Goal: Navigation & Orientation: Find specific page/section

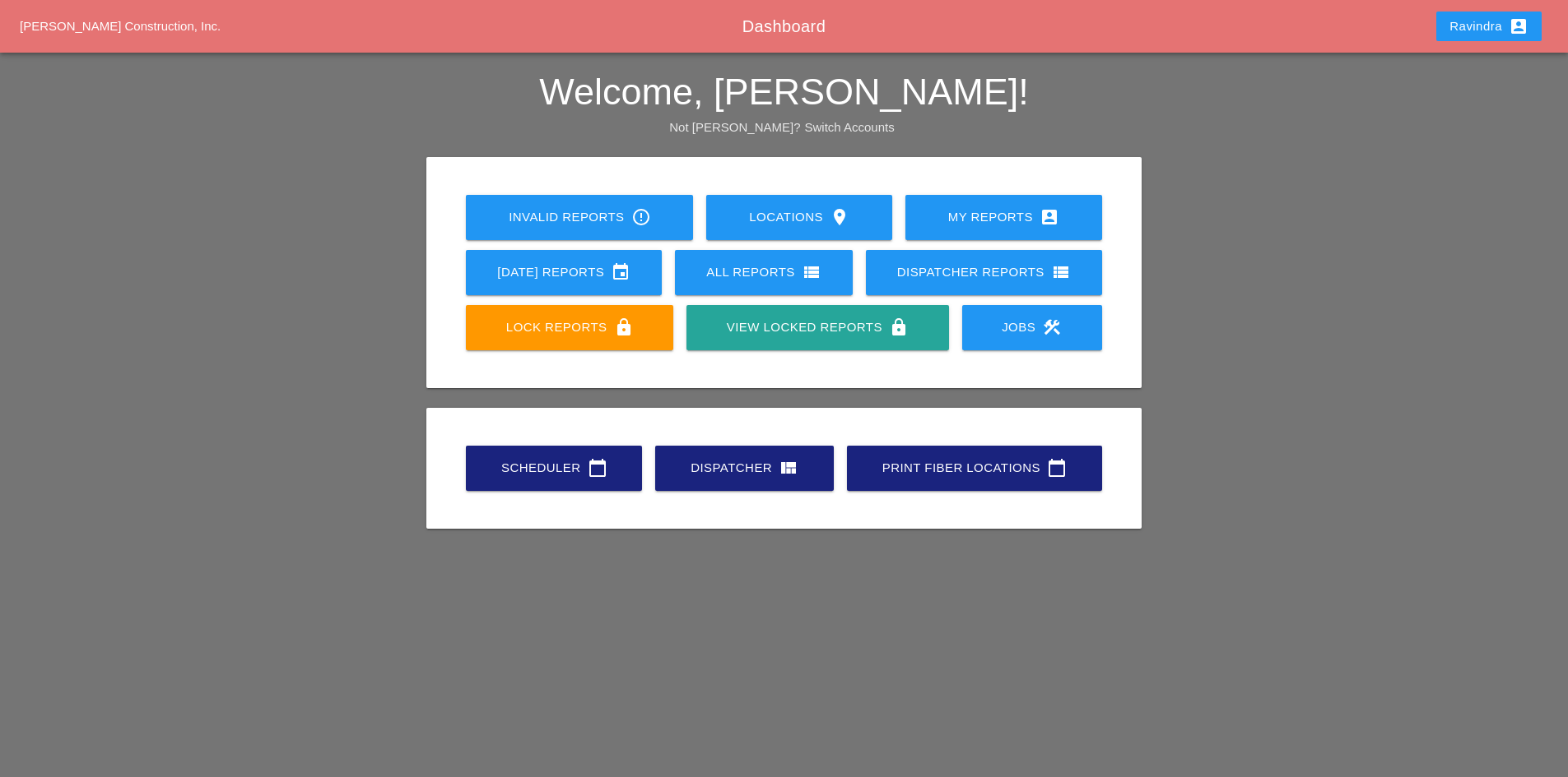
click at [557, 457] on link "Scheduler calendar_today" at bounding box center [554, 469] width 176 height 45
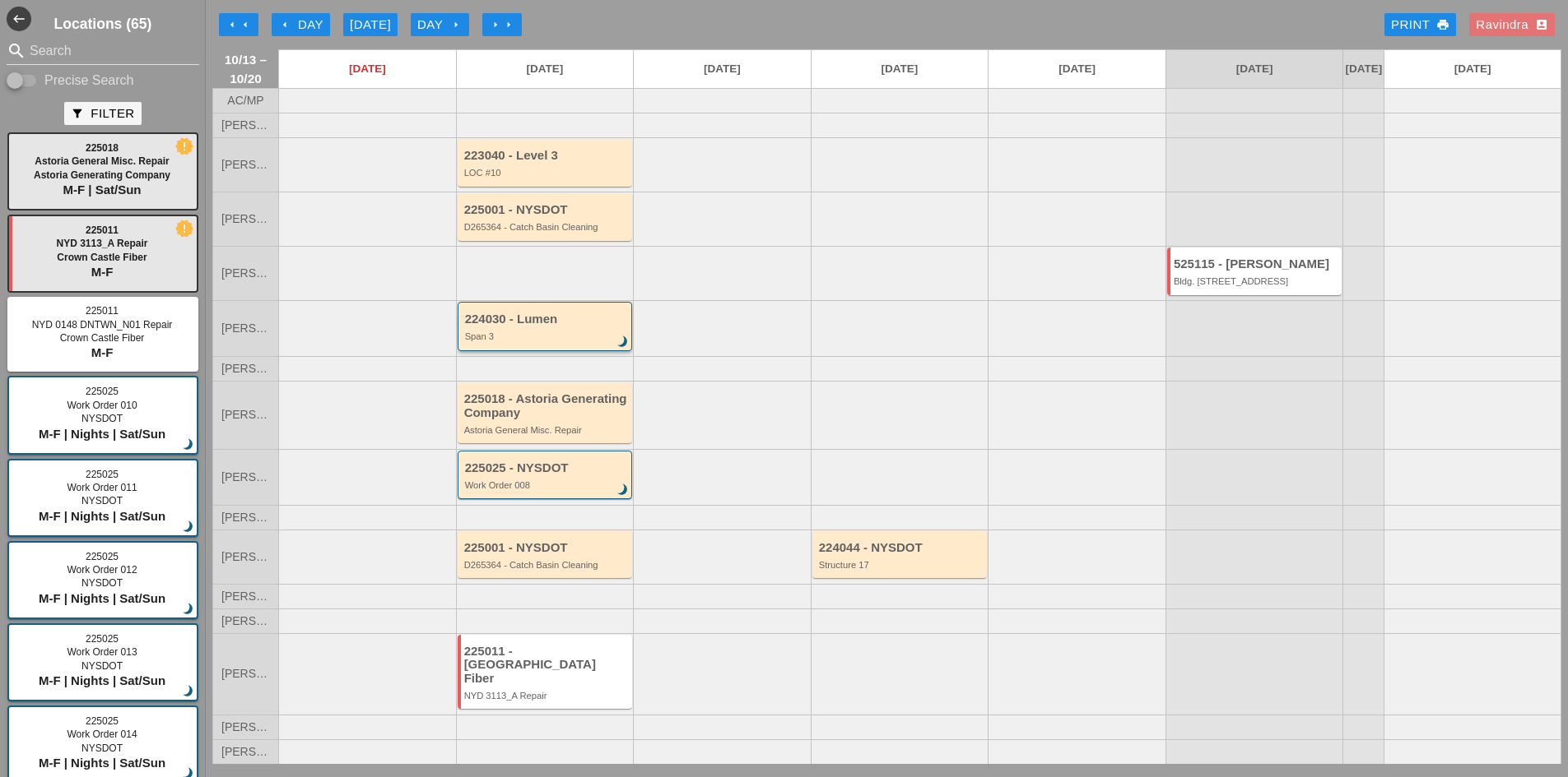
click at [545, 326] on div "224030 - Lumen" at bounding box center [547, 319] width 163 height 14
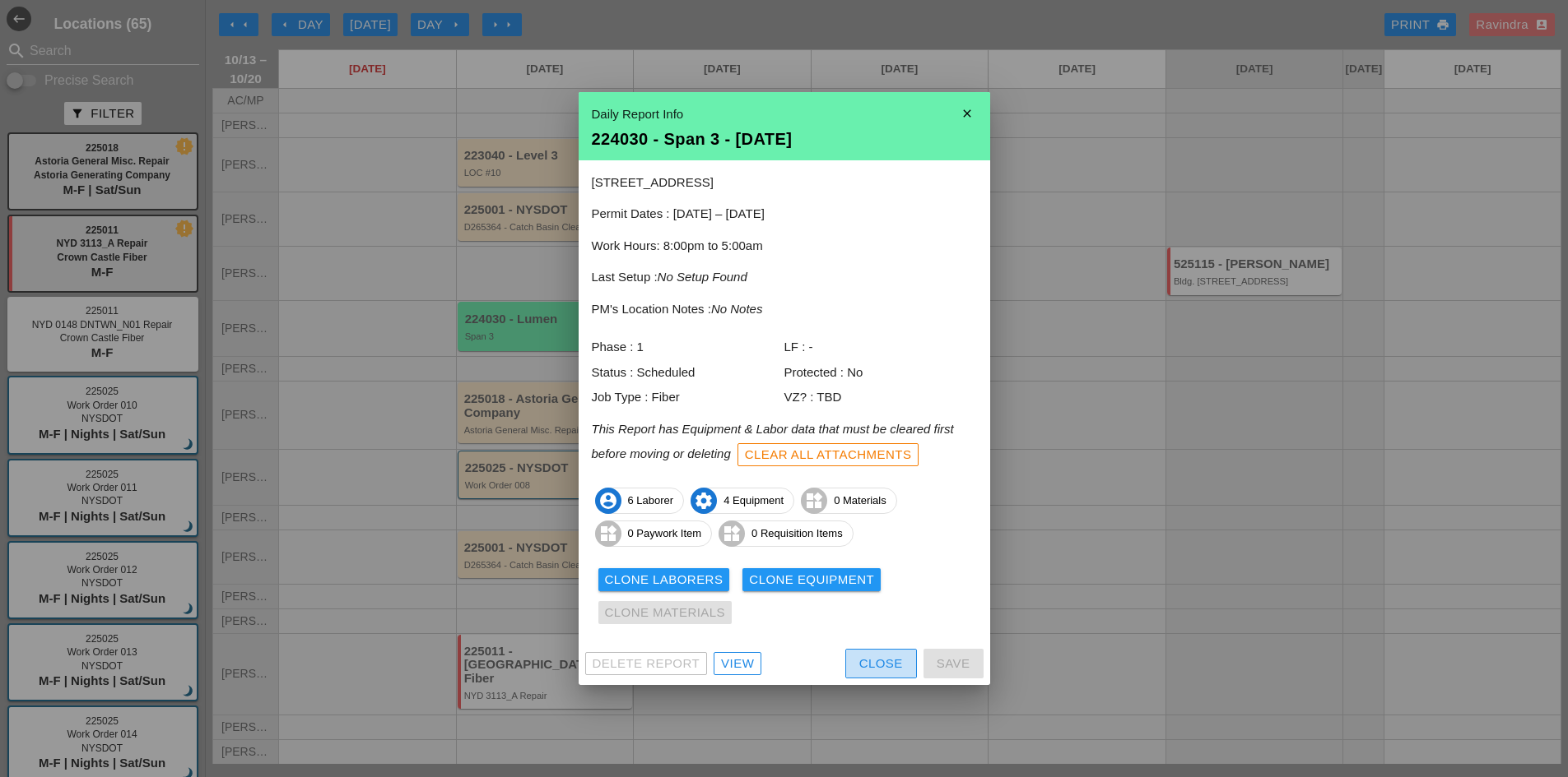
click at [870, 650] on button "Close" at bounding box center [881, 664] width 71 height 30
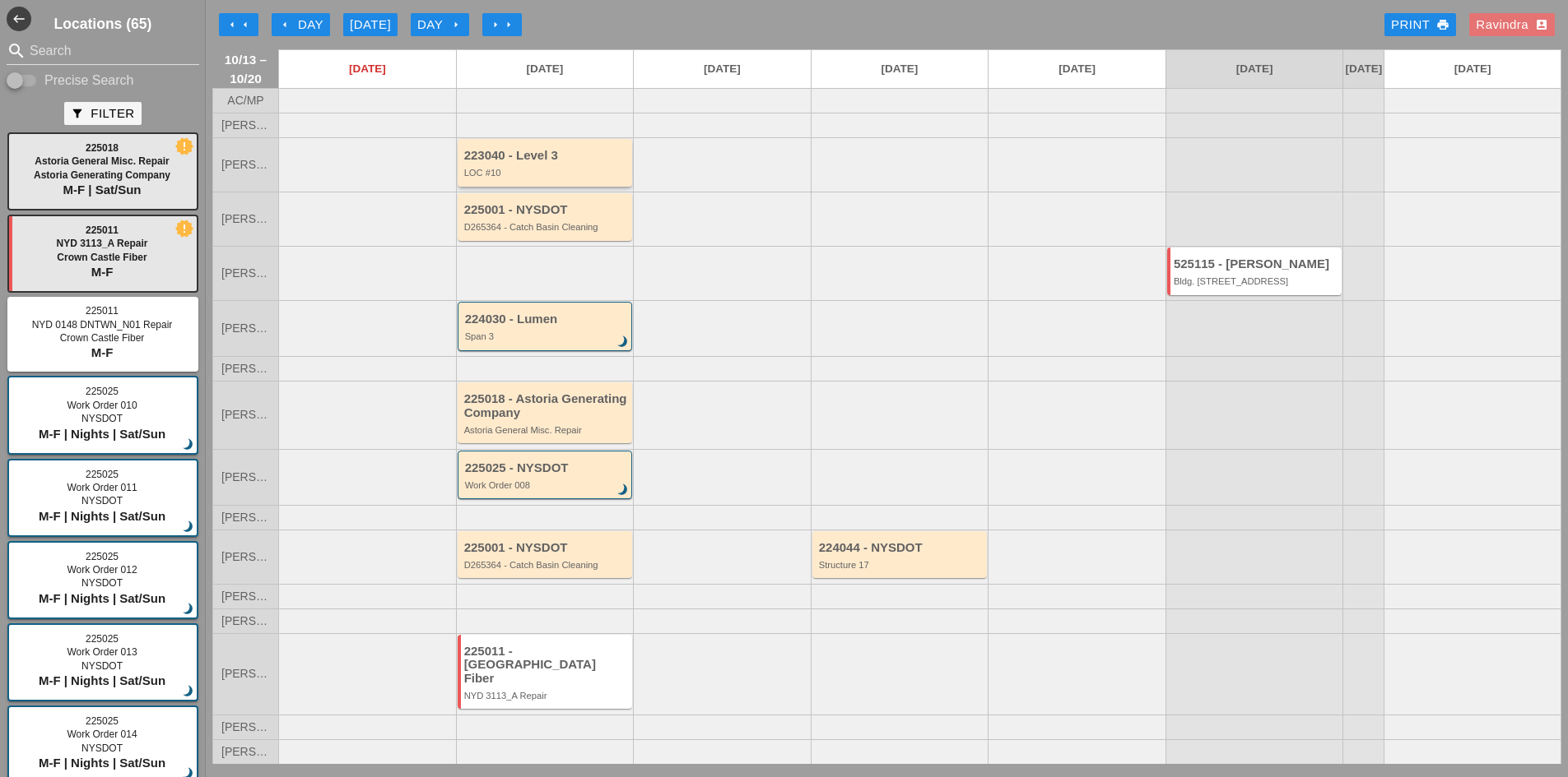
click at [486, 163] on div "223040 - Level 3" at bounding box center [547, 156] width 165 height 14
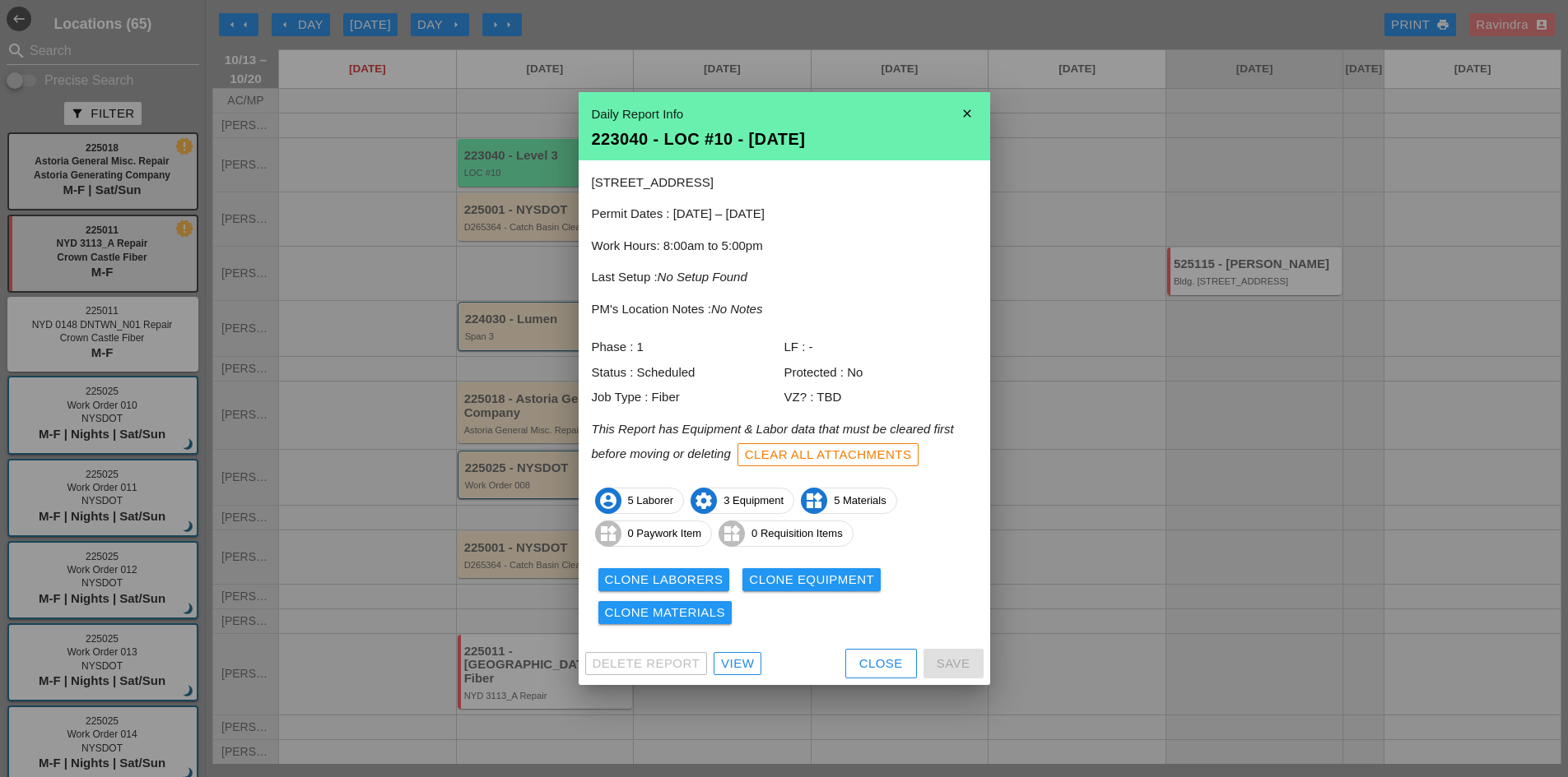
click at [866, 658] on div "Close" at bounding box center [881, 664] width 44 height 19
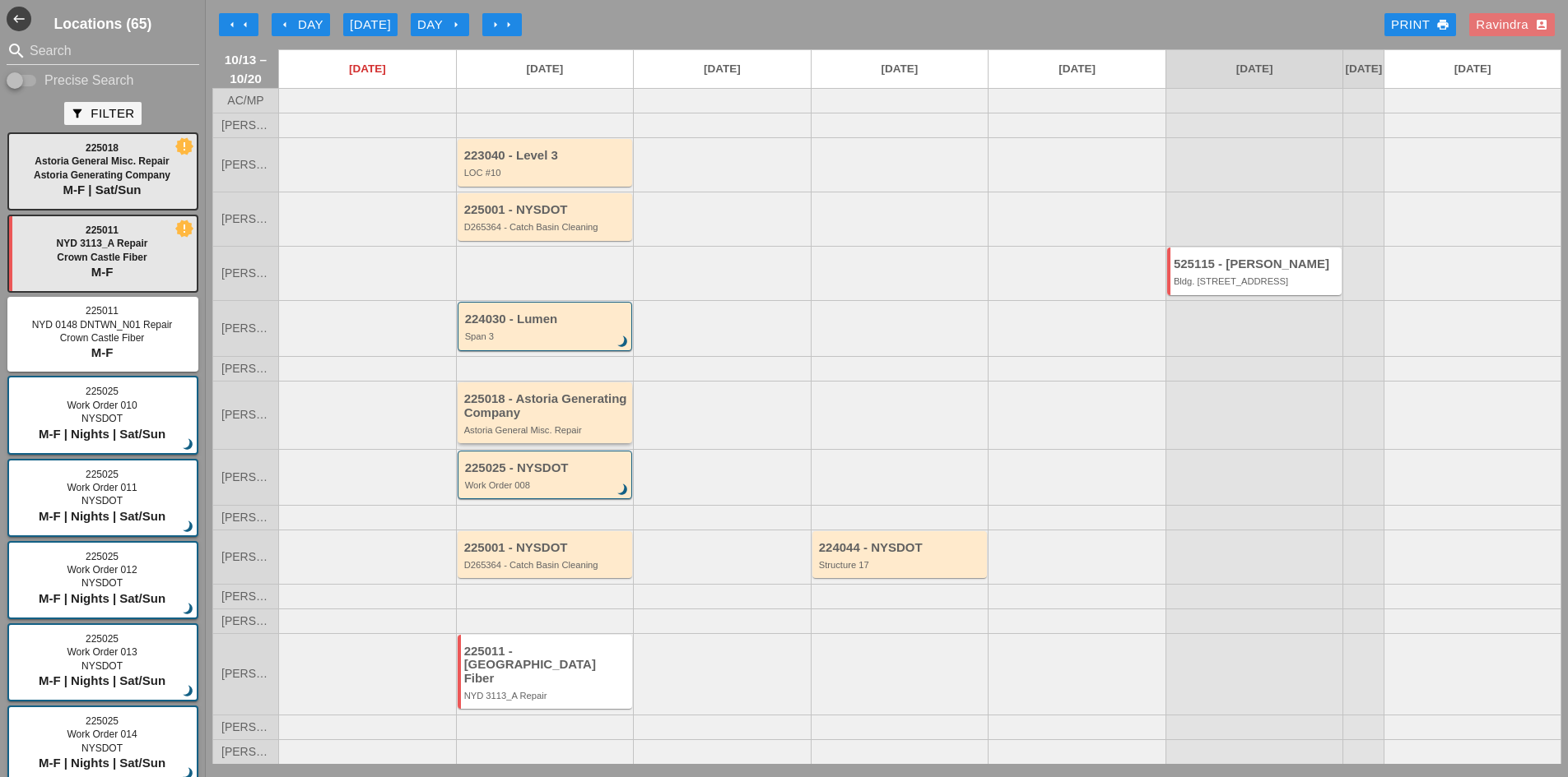
click at [520, 420] on div "225018 - Astoria Generating Company" at bounding box center [547, 406] width 165 height 27
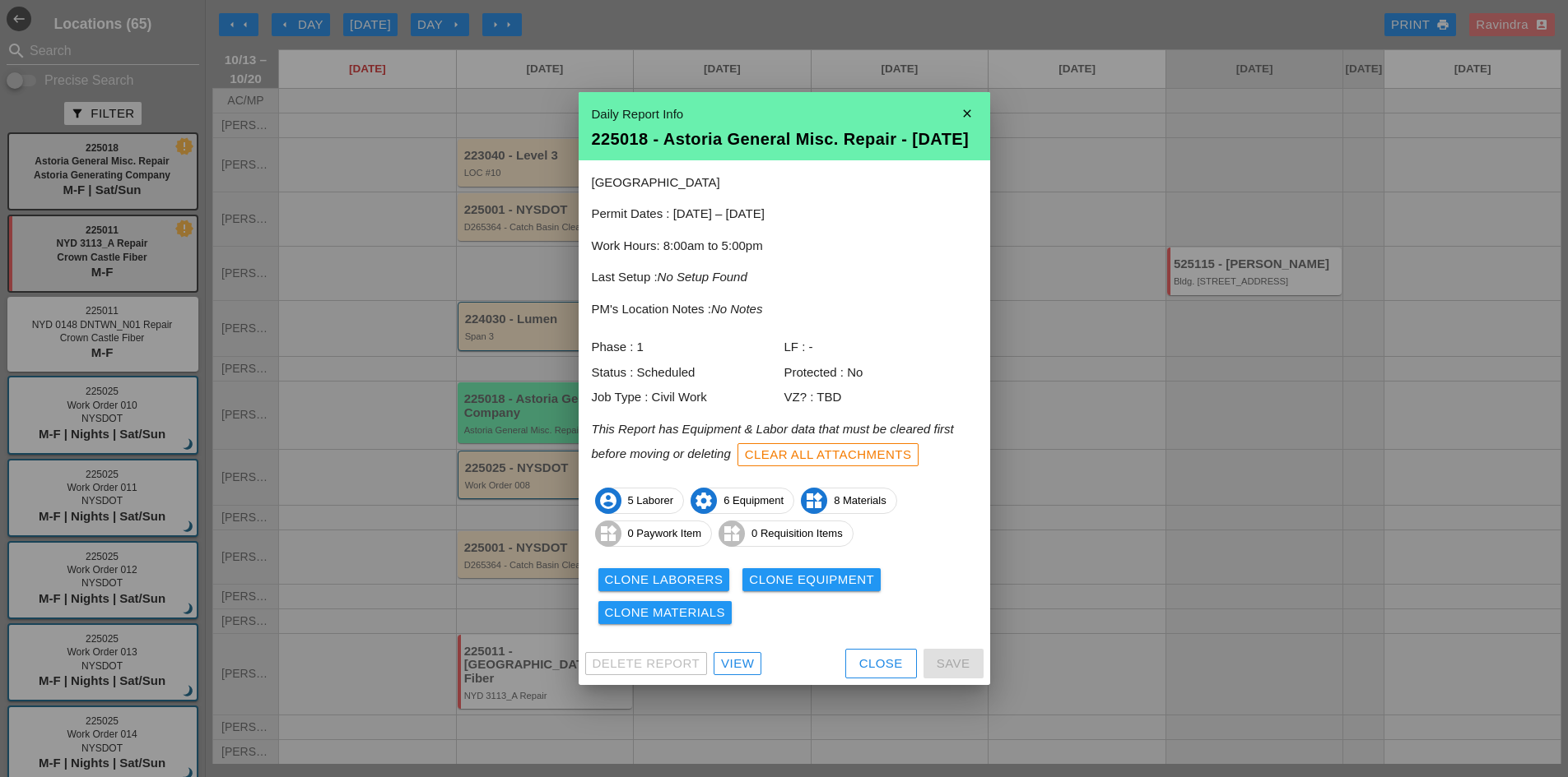
click at [733, 674] on div "View" at bounding box center [737, 664] width 33 height 19
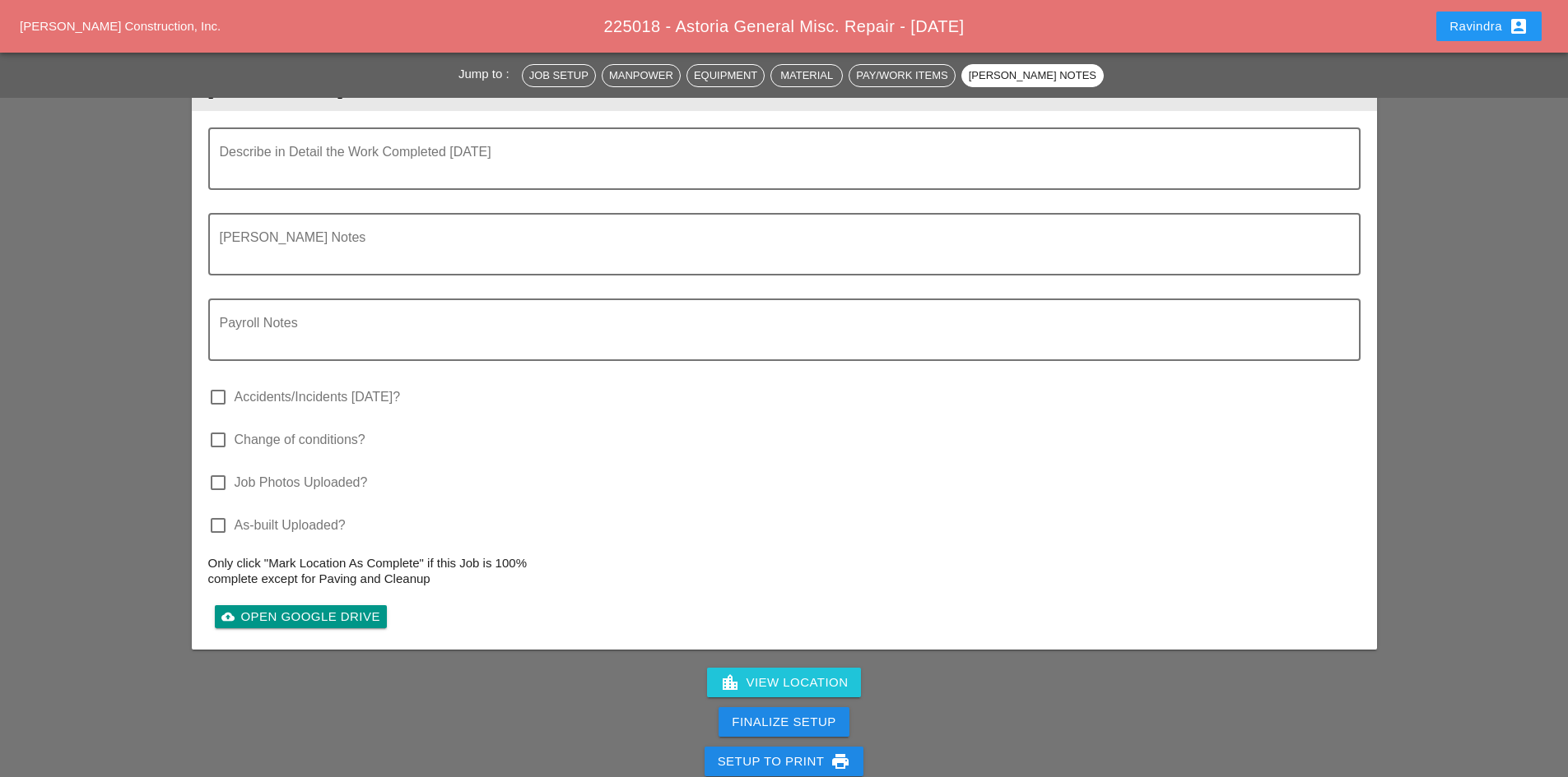
scroll to position [2955, 0]
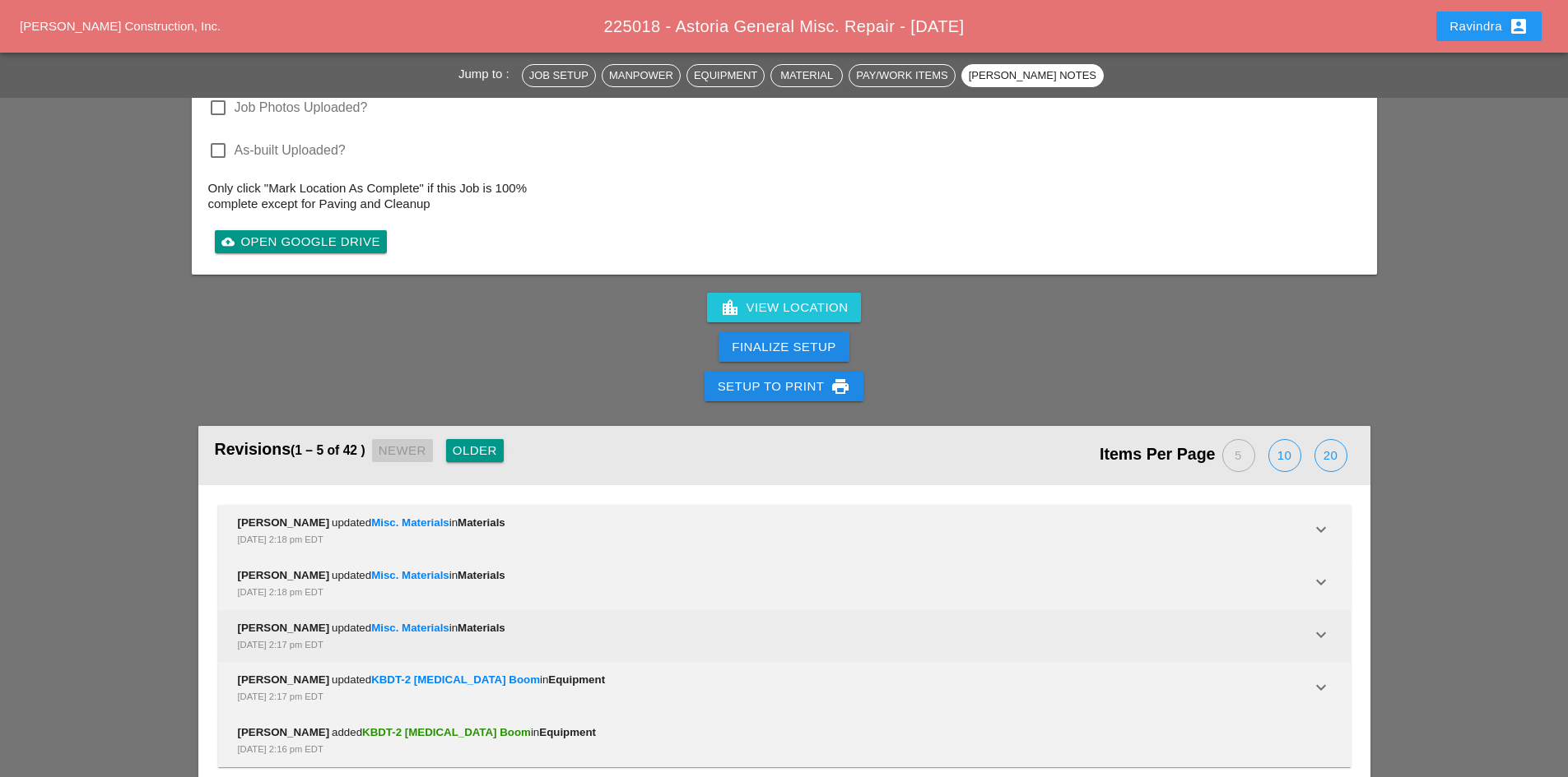
click at [502, 621] on span "Materials" at bounding box center [481, 627] width 48 height 12
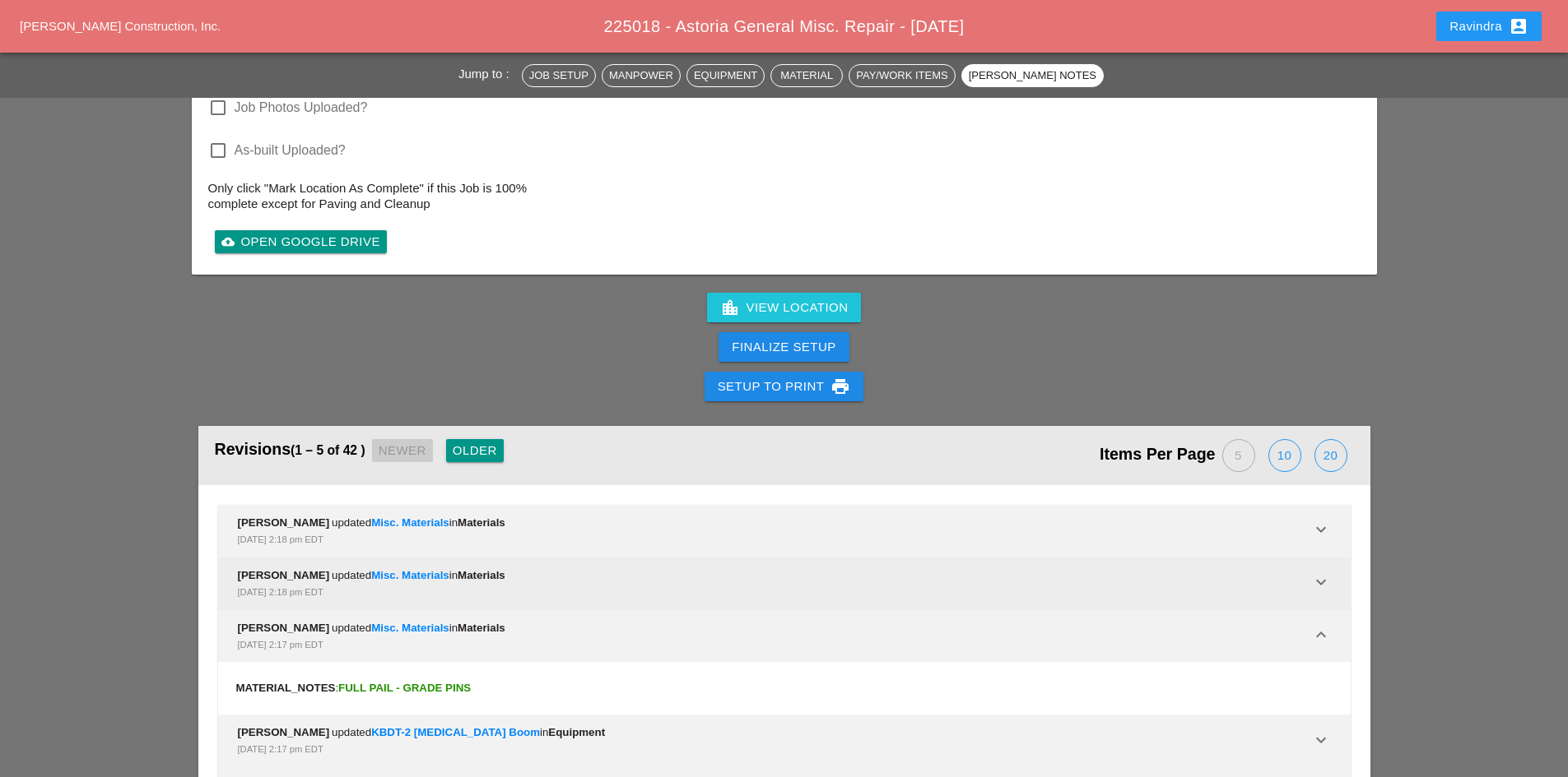
click at [521, 567] on div "[PERSON_NAME] updated Misc. Materials in Materials [DATE] 2:18 pm EDT" at bounding box center [775, 583] width 1073 height 33
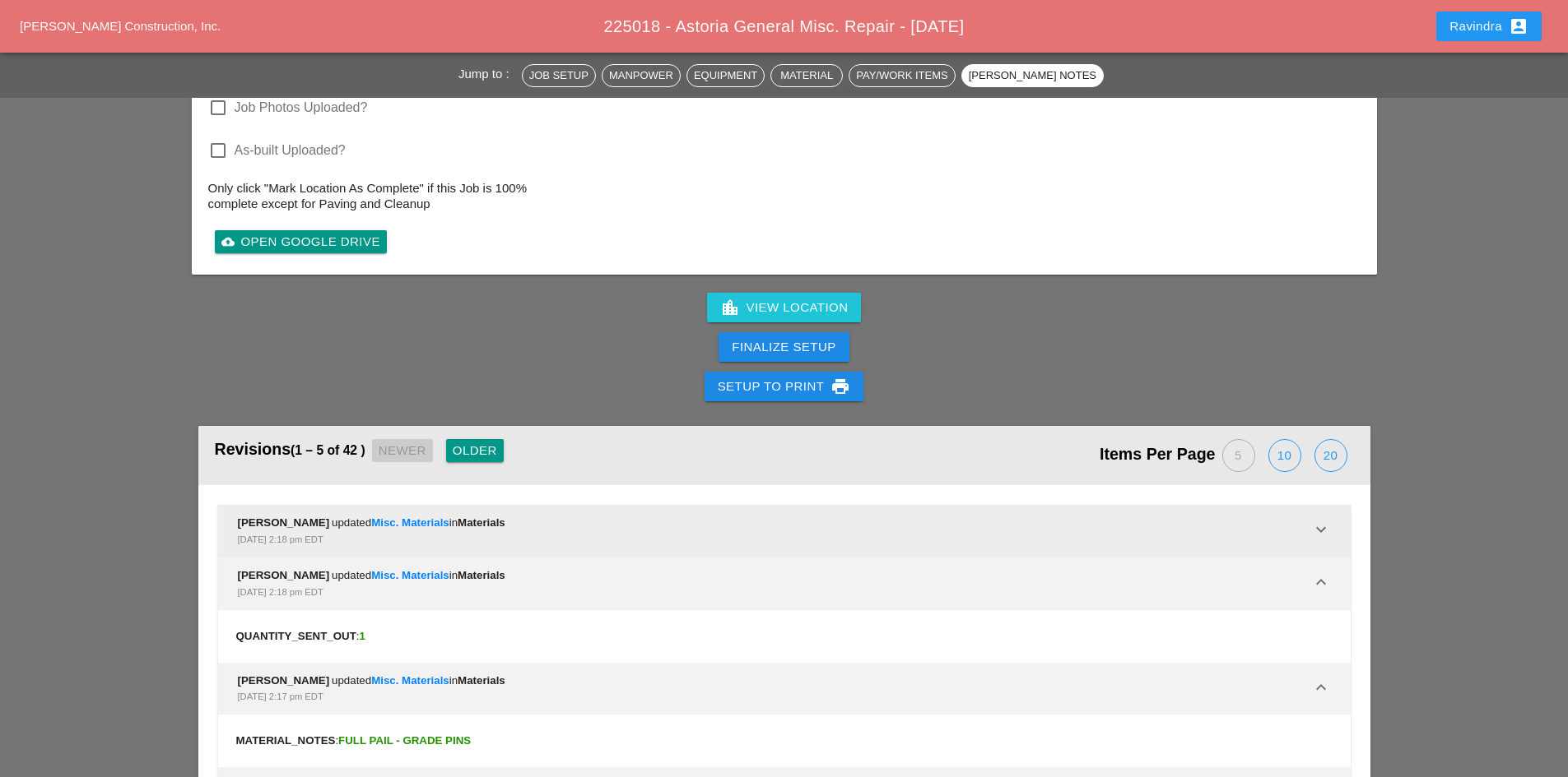
click at [511, 515] on div "[PERSON_NAME] updated Misc. Materials in Materials [DATE] 2:18 pm EDT" at bounding box center [775, 530] width 1073 height 33
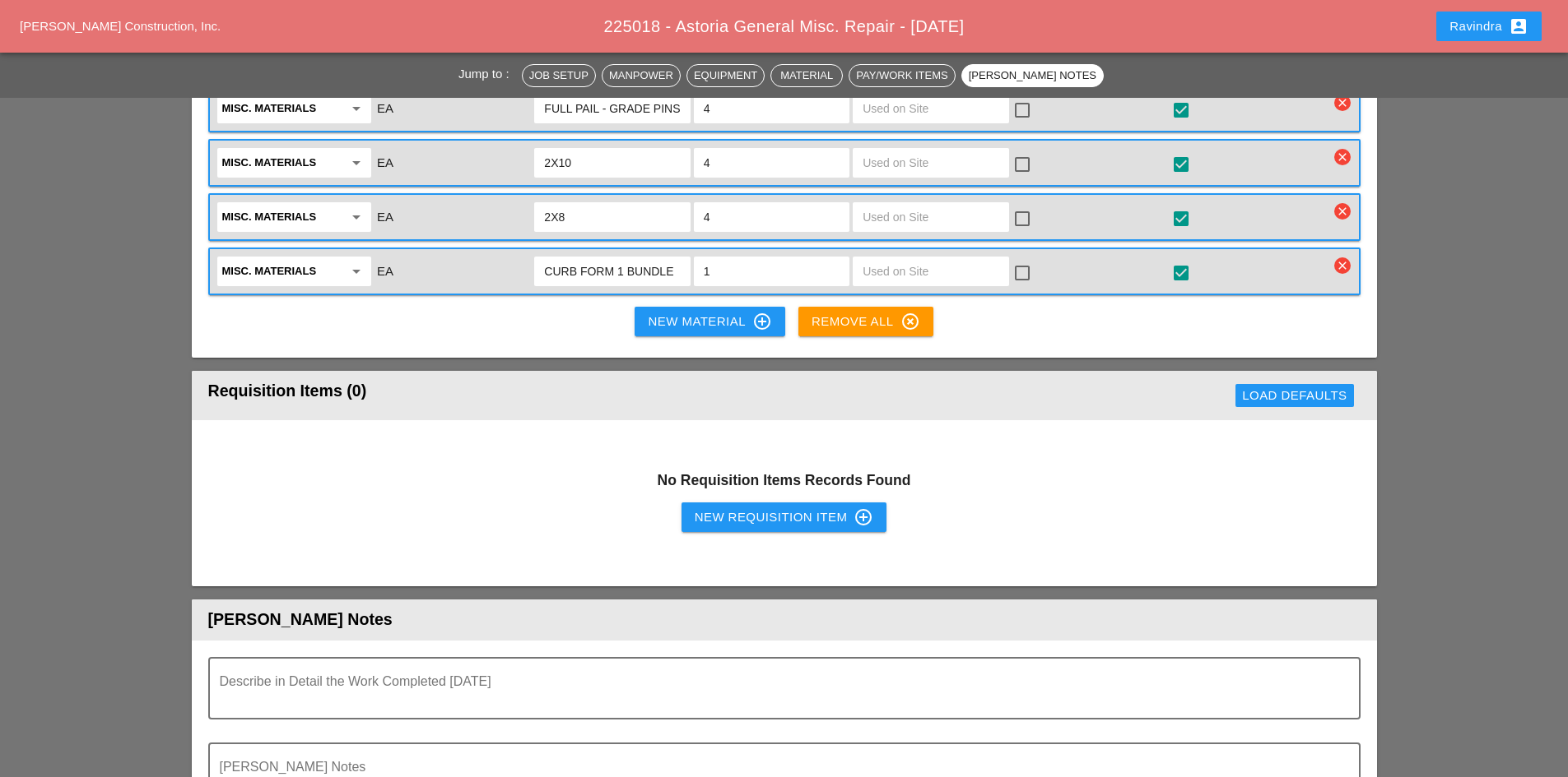
scroll to position [1722, 0]
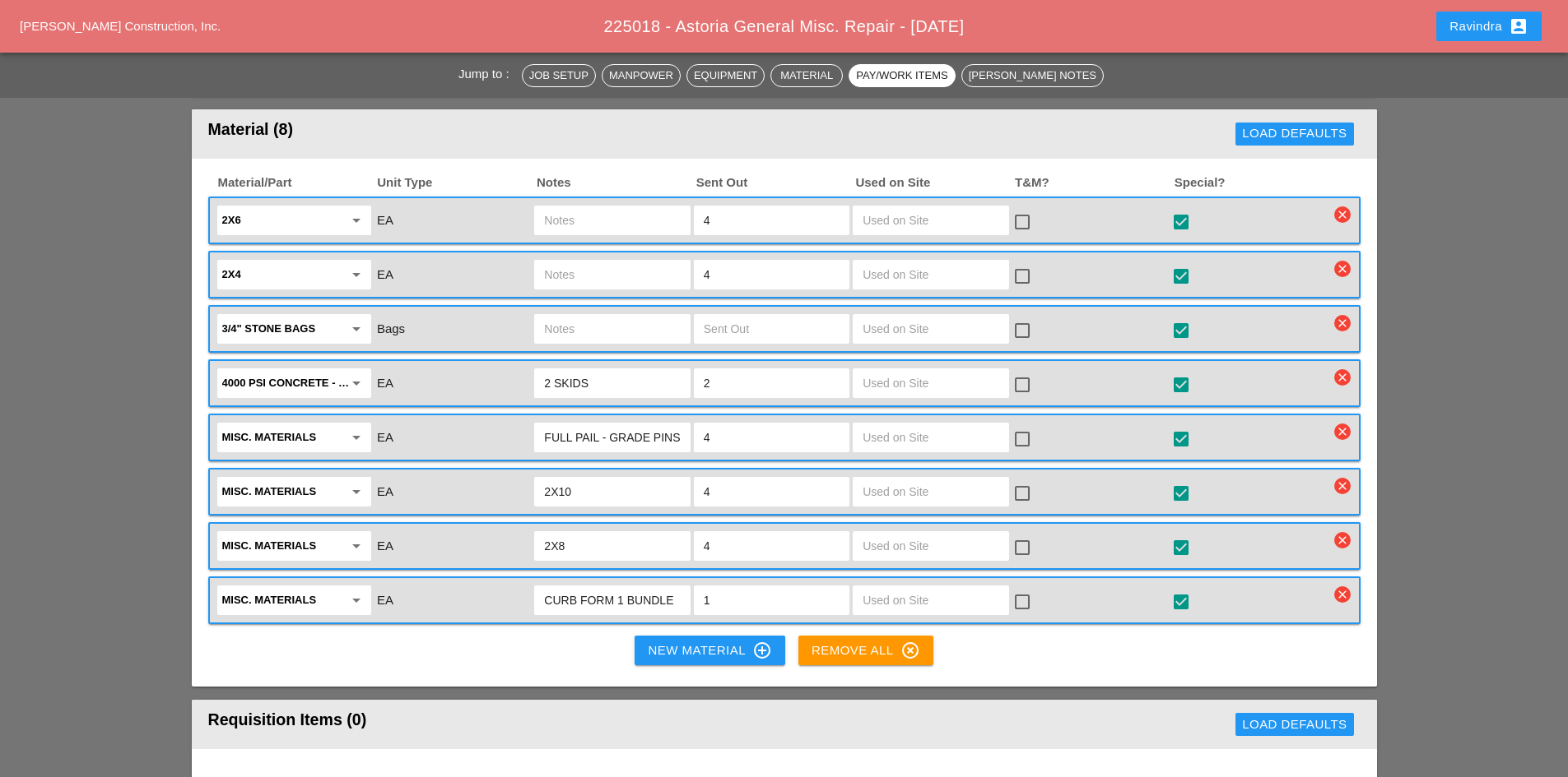
click at [1453, 42] on div "Ravindra account_box" at bounding box center [1488, 26] width 118 height 39
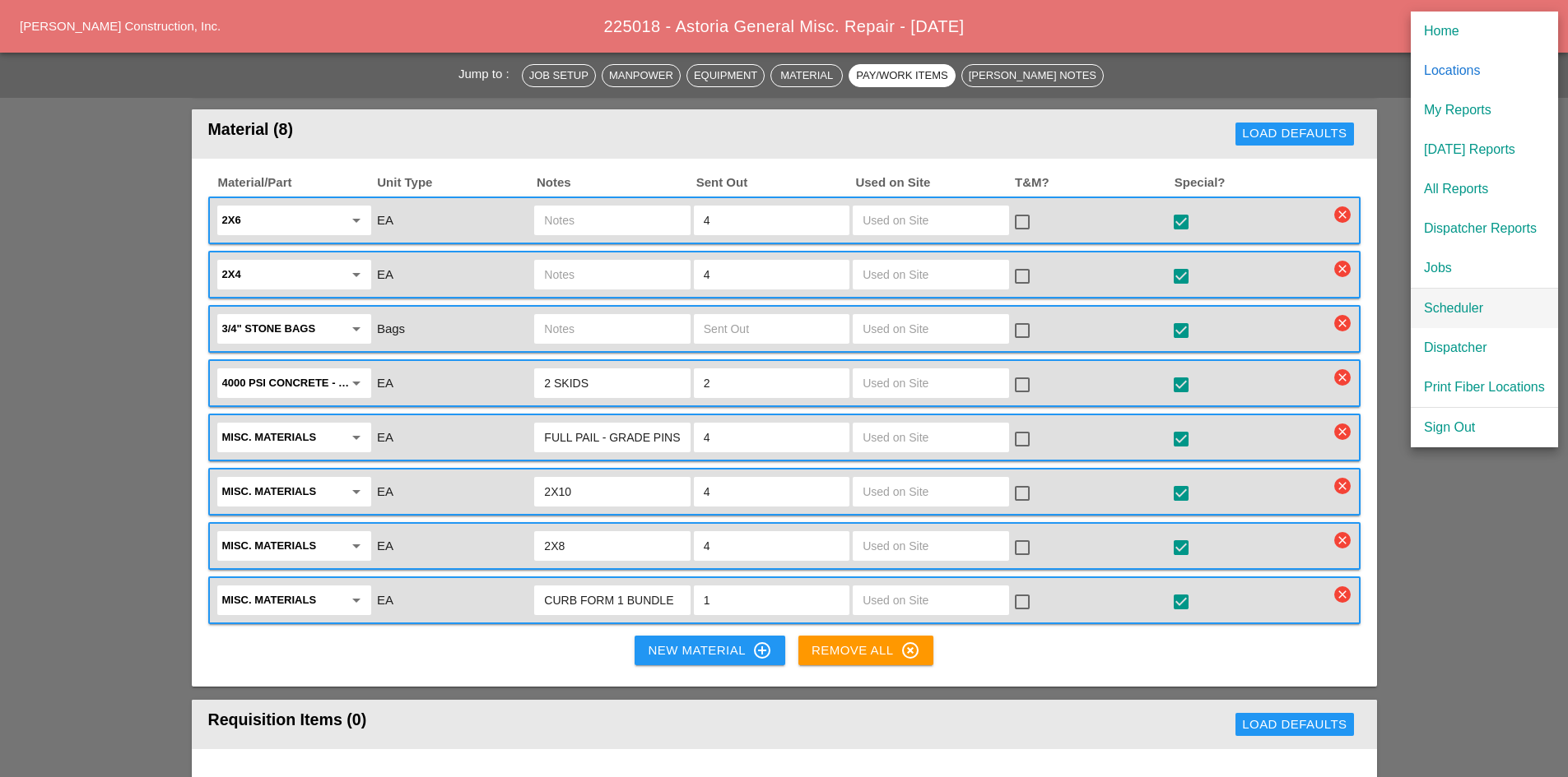
click at [1449, 296] on link "Scheduler" at bounding box center [1484, 308] width 147 height 39
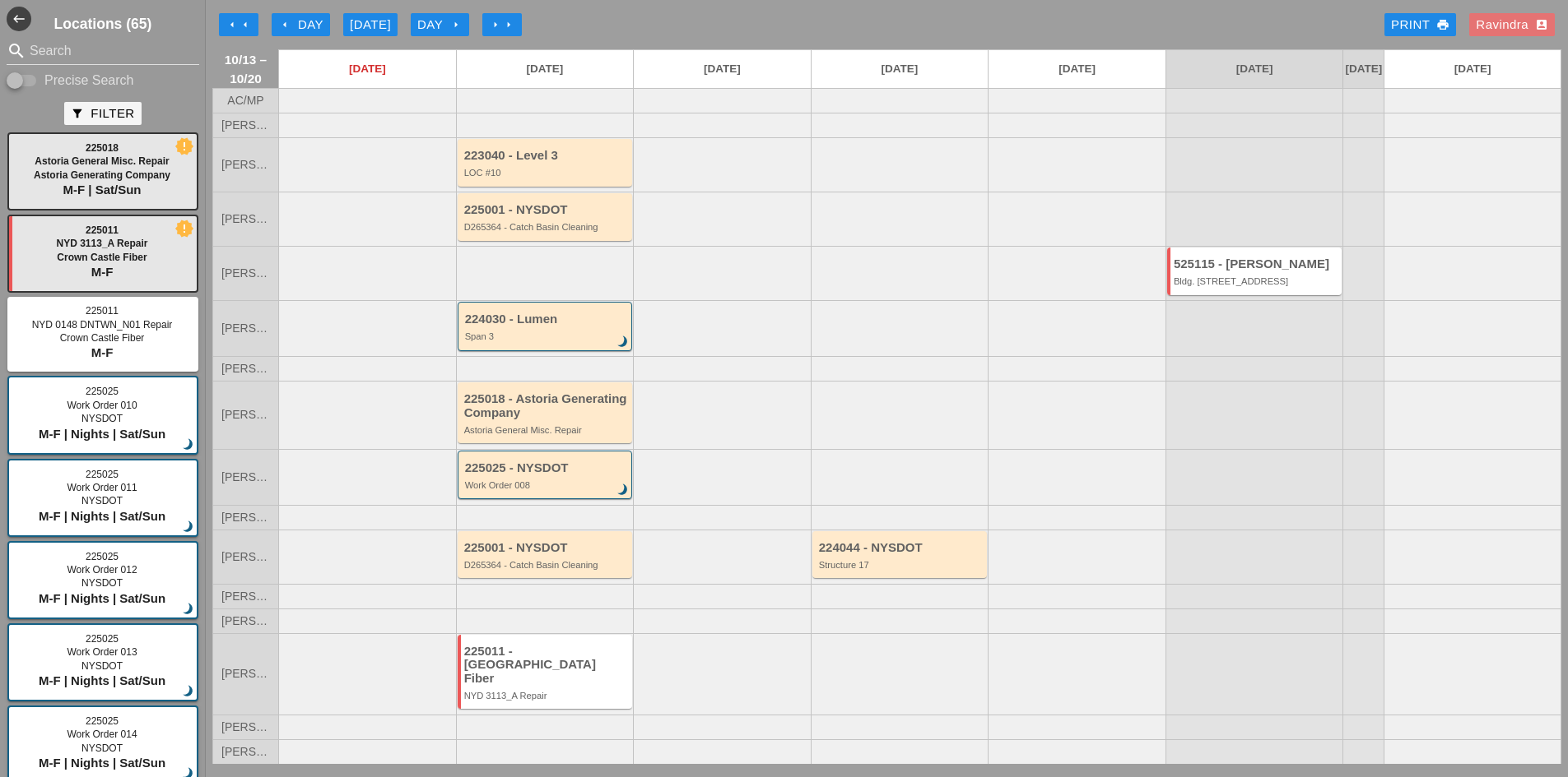
click at [586, 673] on div "225011 - [GEOGRAPHIC_DATA] Fiber" at bounding box center [547, 665] width 165 height 41
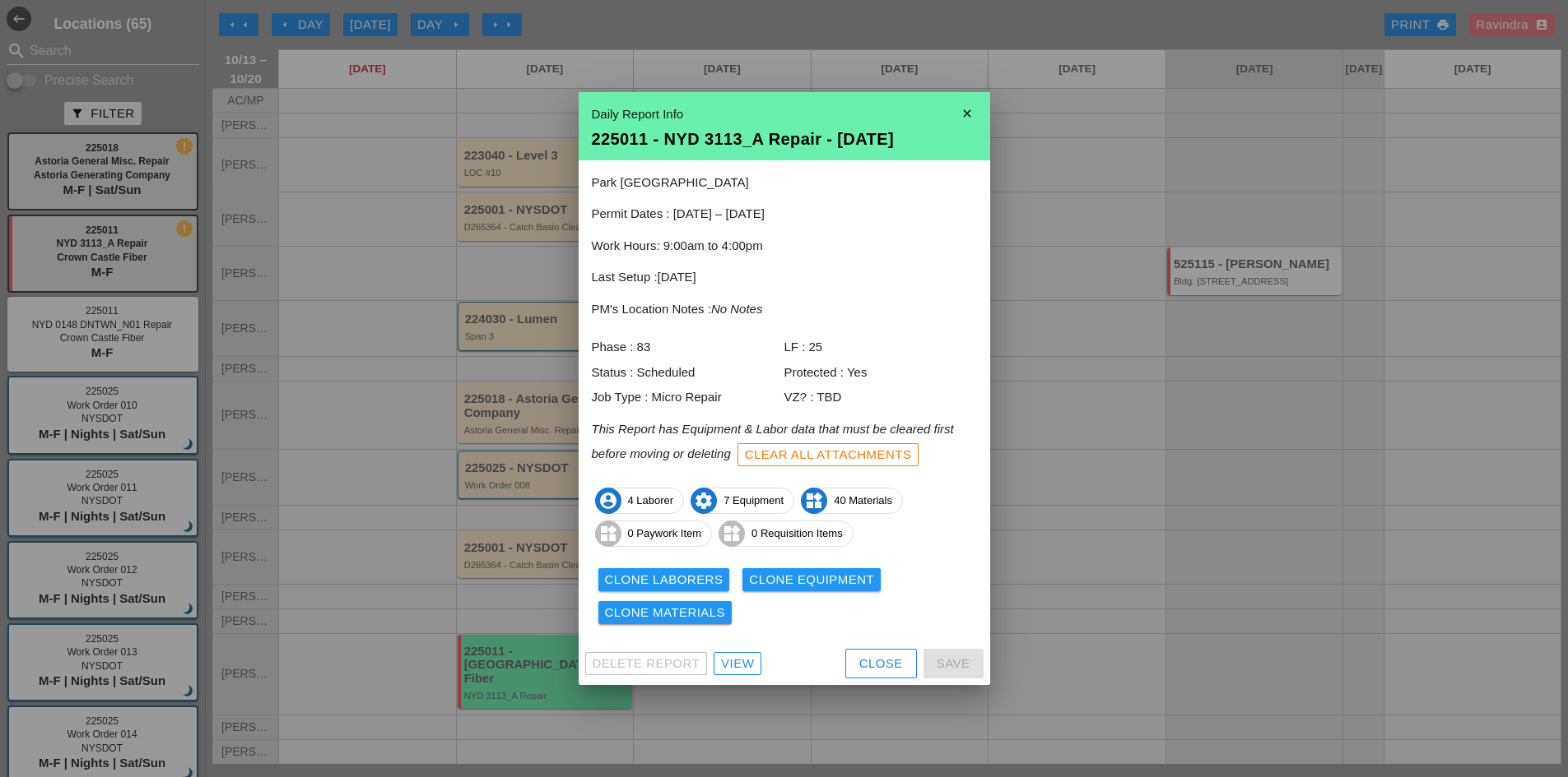
click at [749, 661] on div "View" at bounding box center [737, 664] width 33 height 19
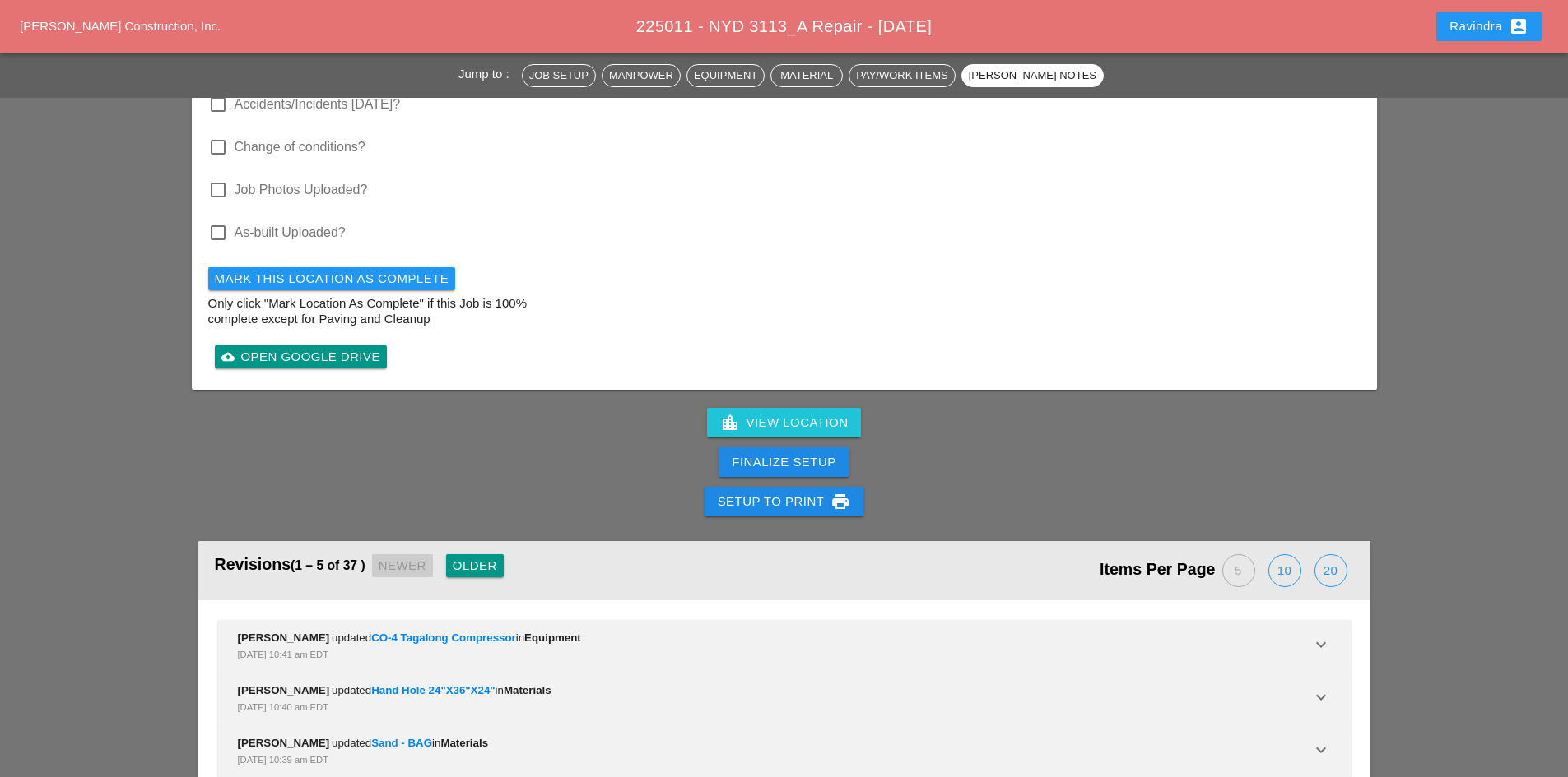
scroll to position [4796, 0]
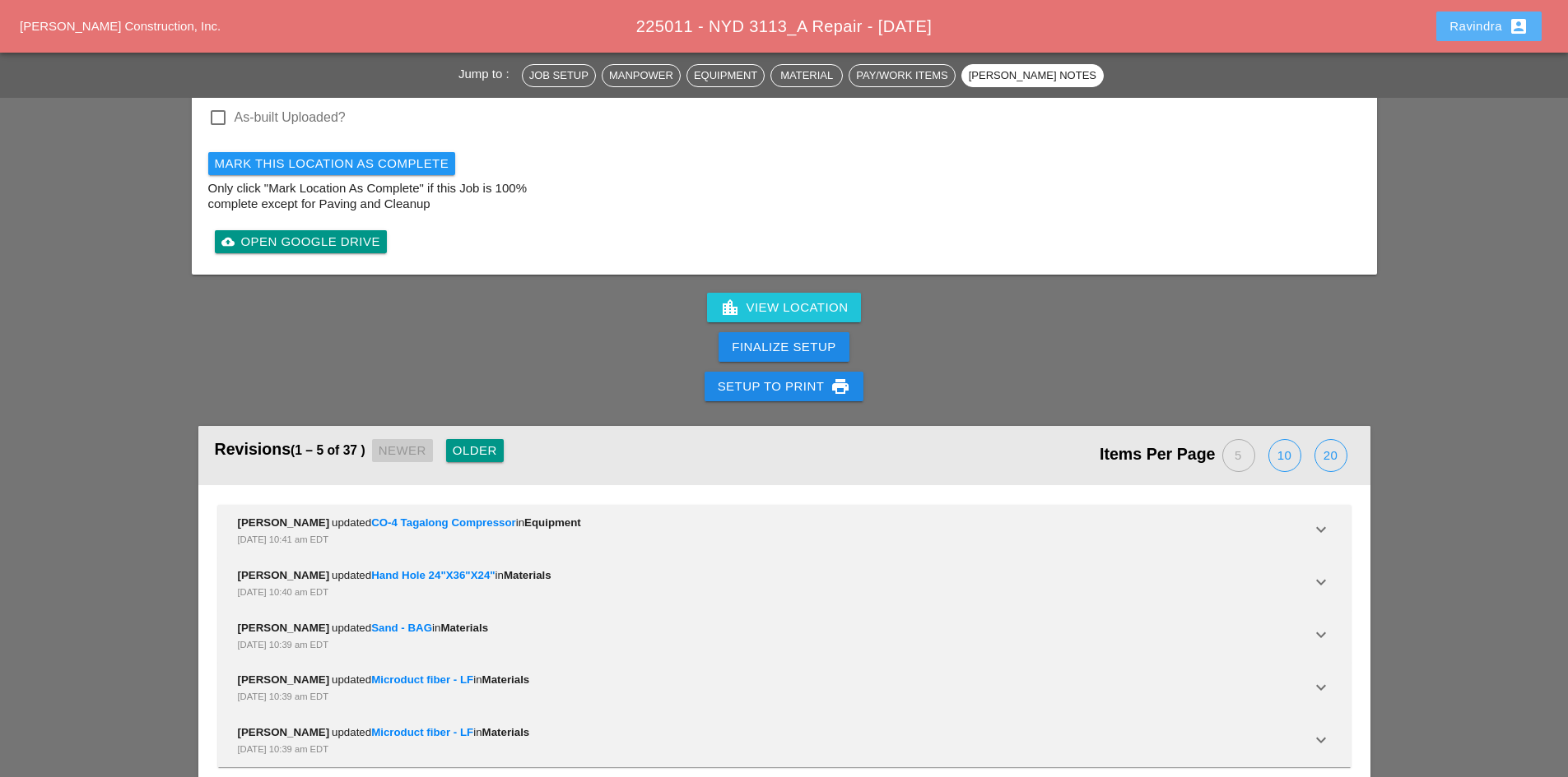
click at [1475, 30] on div "Ravindra account_box" at bounding box center [1488, 26] width 79 height 20
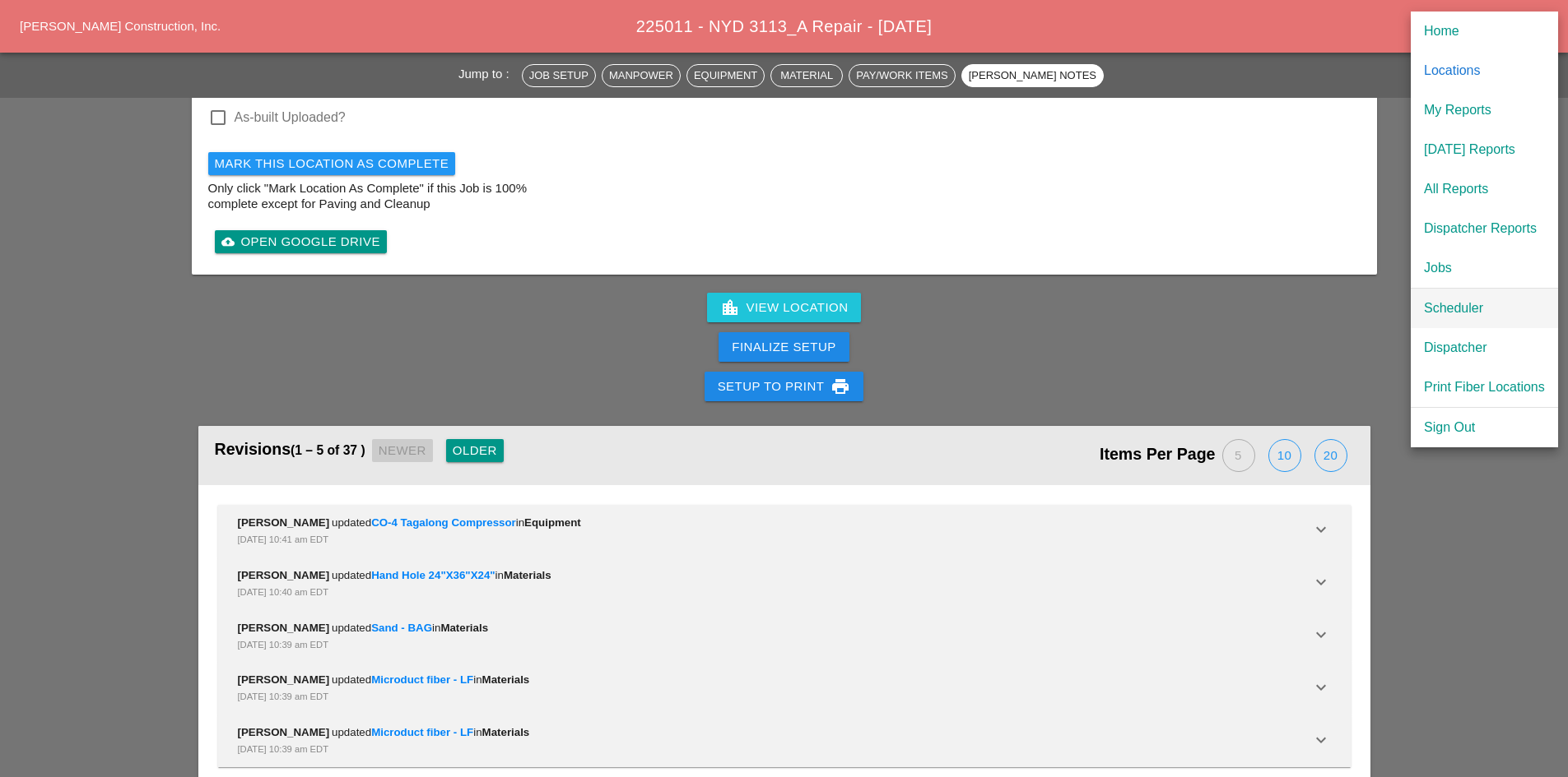
click at [1441, 301] on div "Scheduler" at bounding box center [1484, 308] width 121 height 20
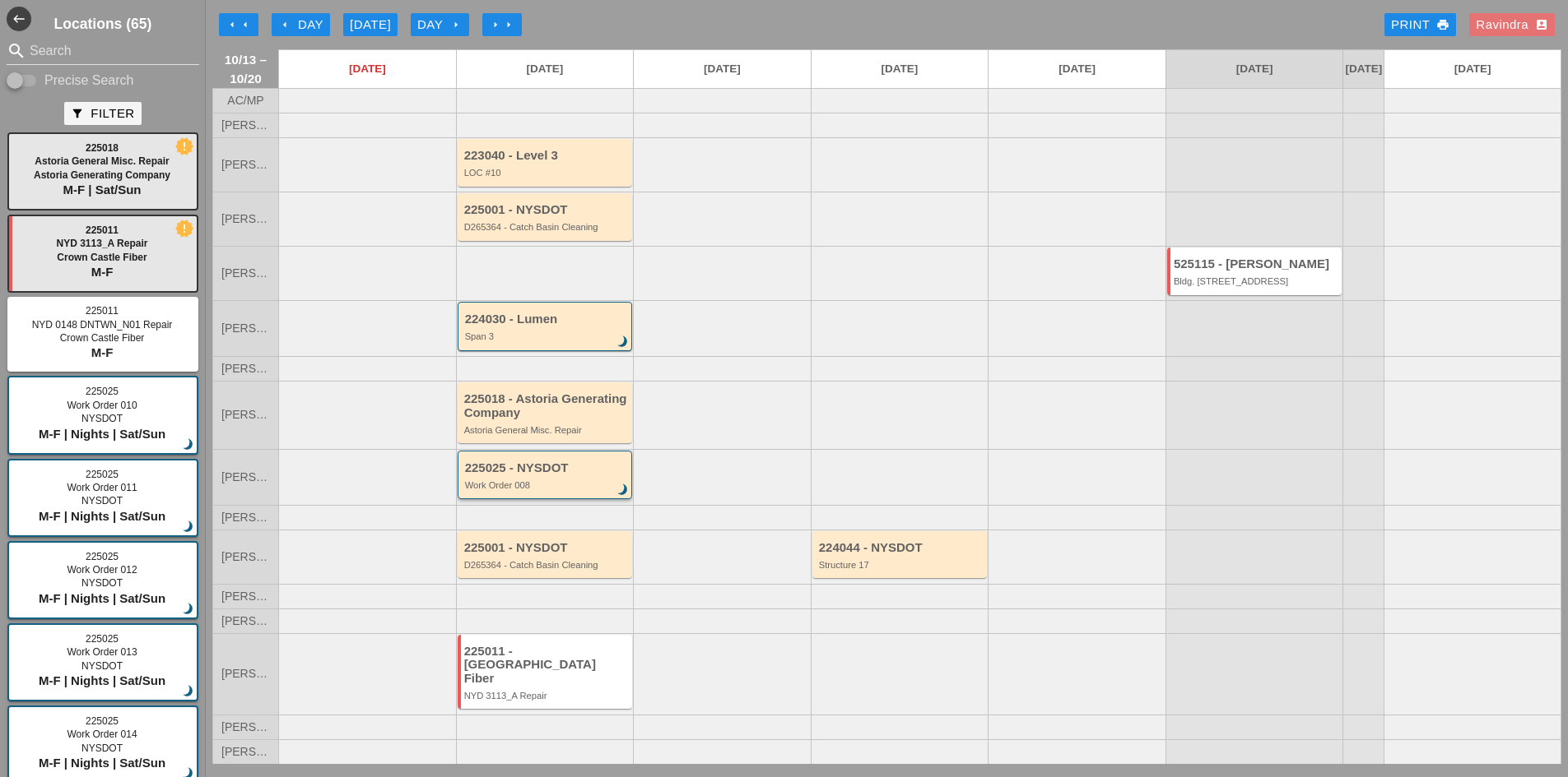
click at [548, 490] on div "Work Order 008" at bounding box center [547, 485] width 163 height 10
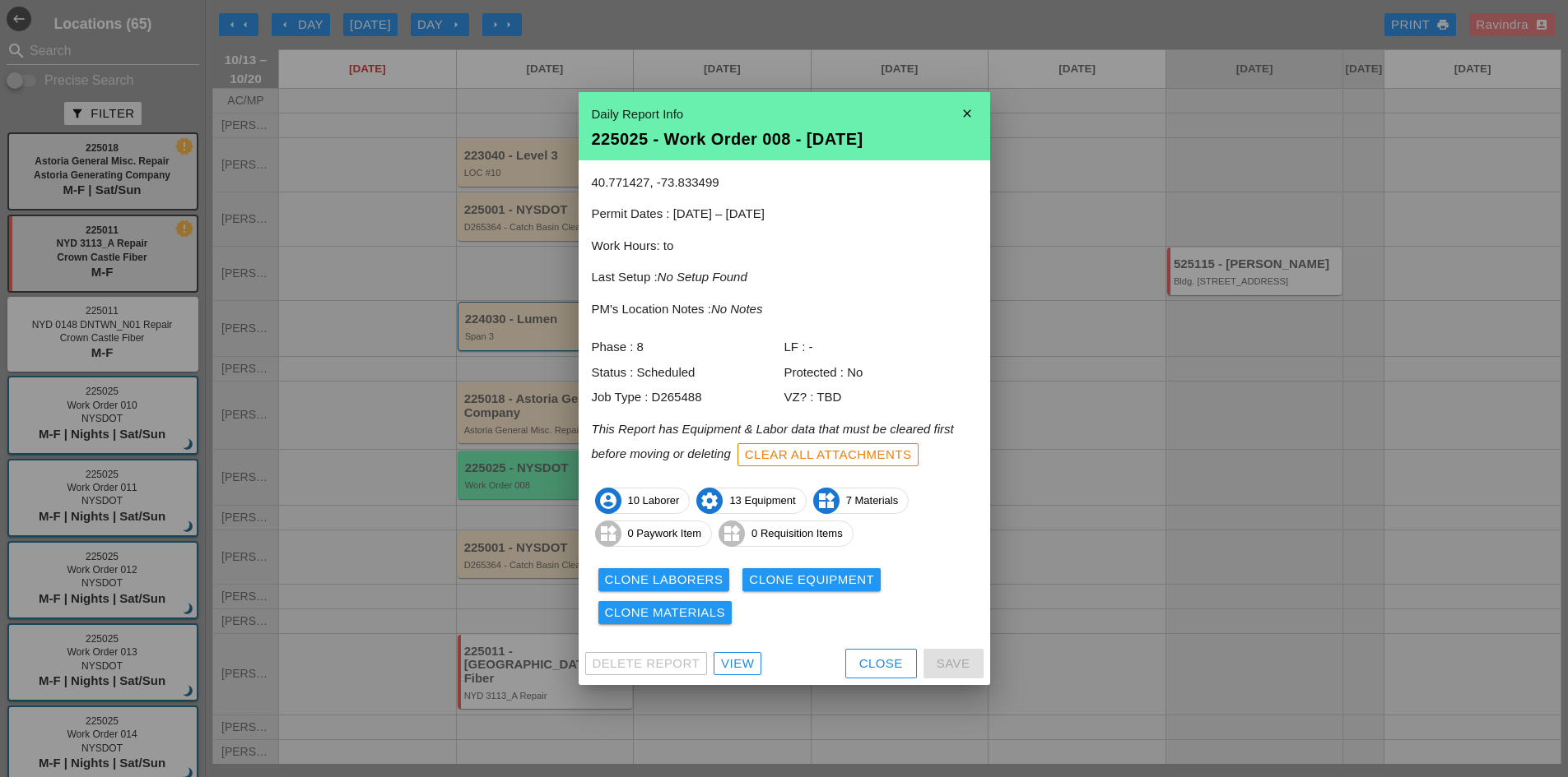
click at [863, 660] on div "Close" at bounding box center [881, 664] width 44 height 19
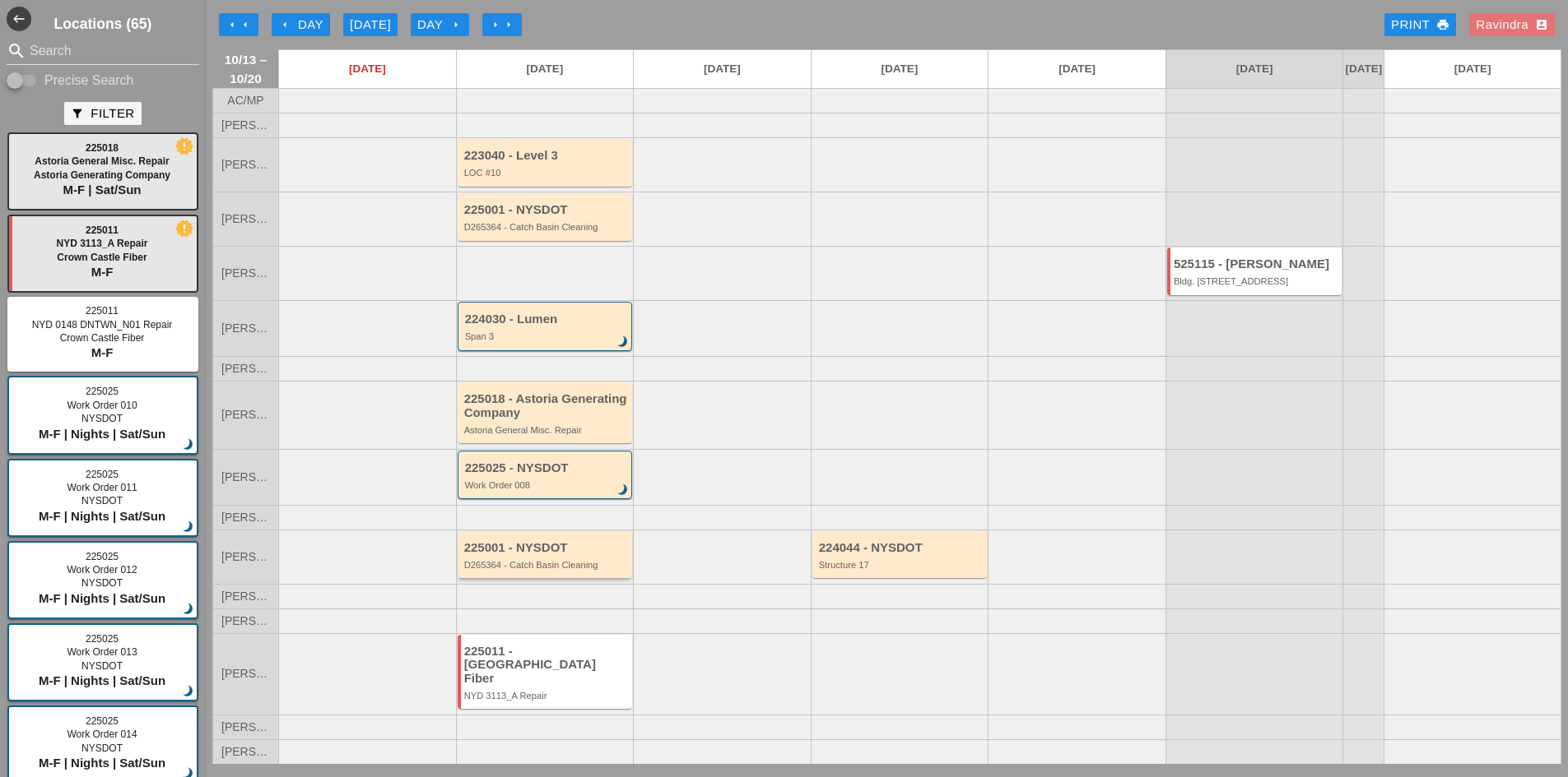
click at [607, 555] on div "225001 - NYSDOT" at bounding box center [547, 547] width 165 height 14
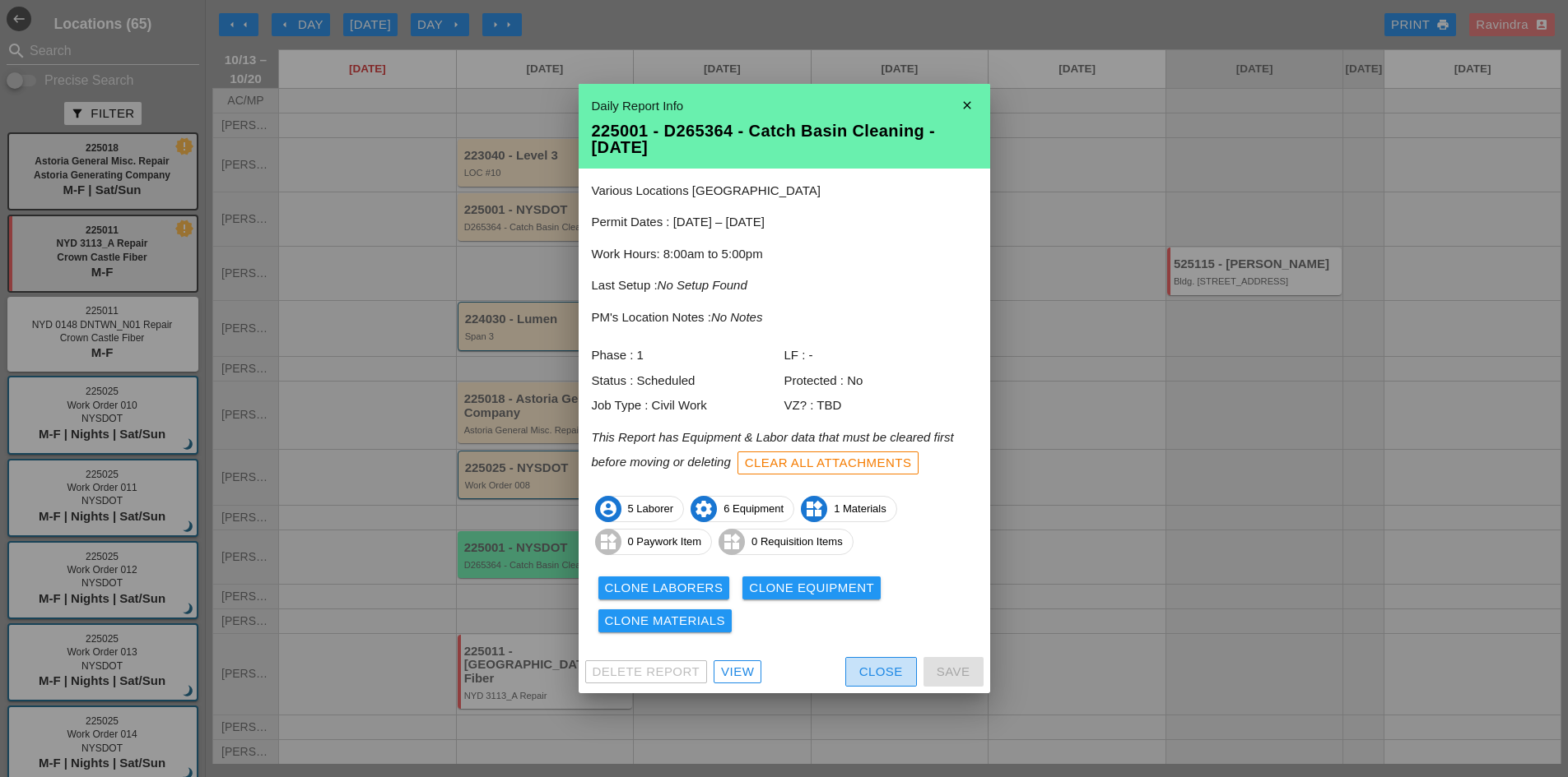
click at [877, 670] on div "Close" at bounding box center [881, 672] width 44 height 19
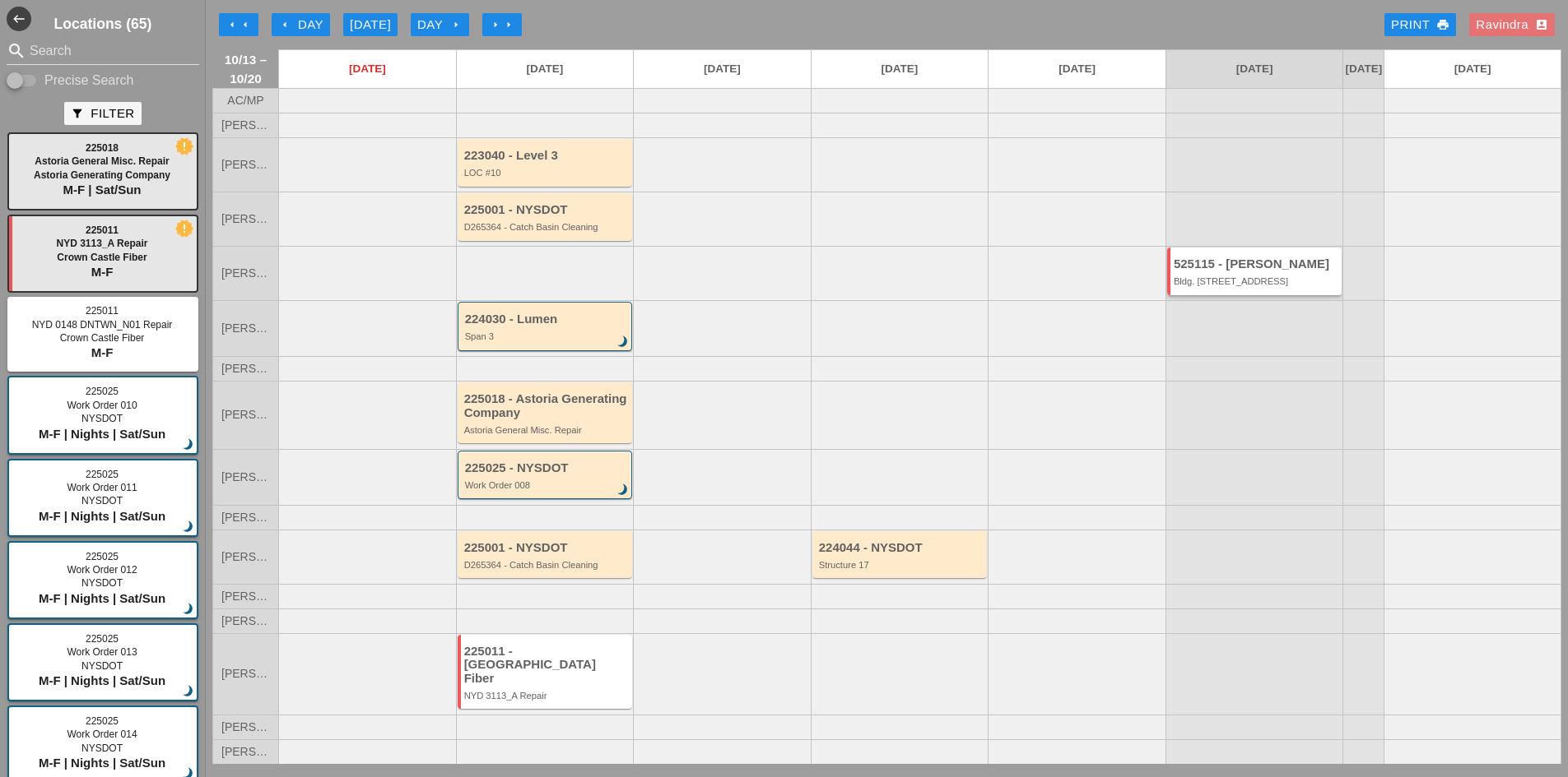
click at [1202, 286] on div "Bldg. [STREET_ADDRESS]" at bounding box center [1256, 281] width 165 height 10
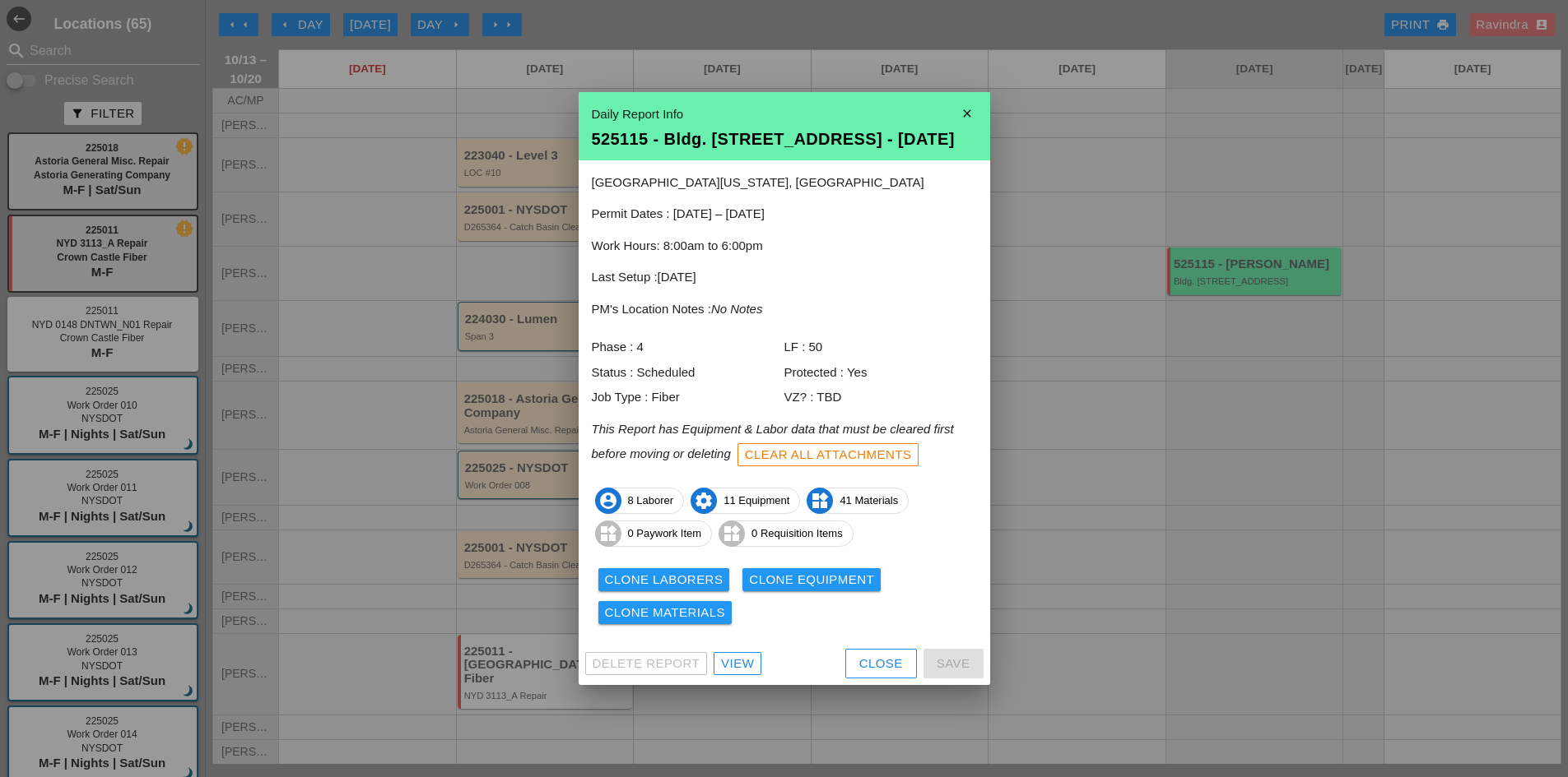
click at [870, 679] on div "Delete Report View Close Save" at bounding box center [784, 664] width 412 height 43
click at [902, 657] on div "Close" at bounding box center [881, 664] width 44 height 19
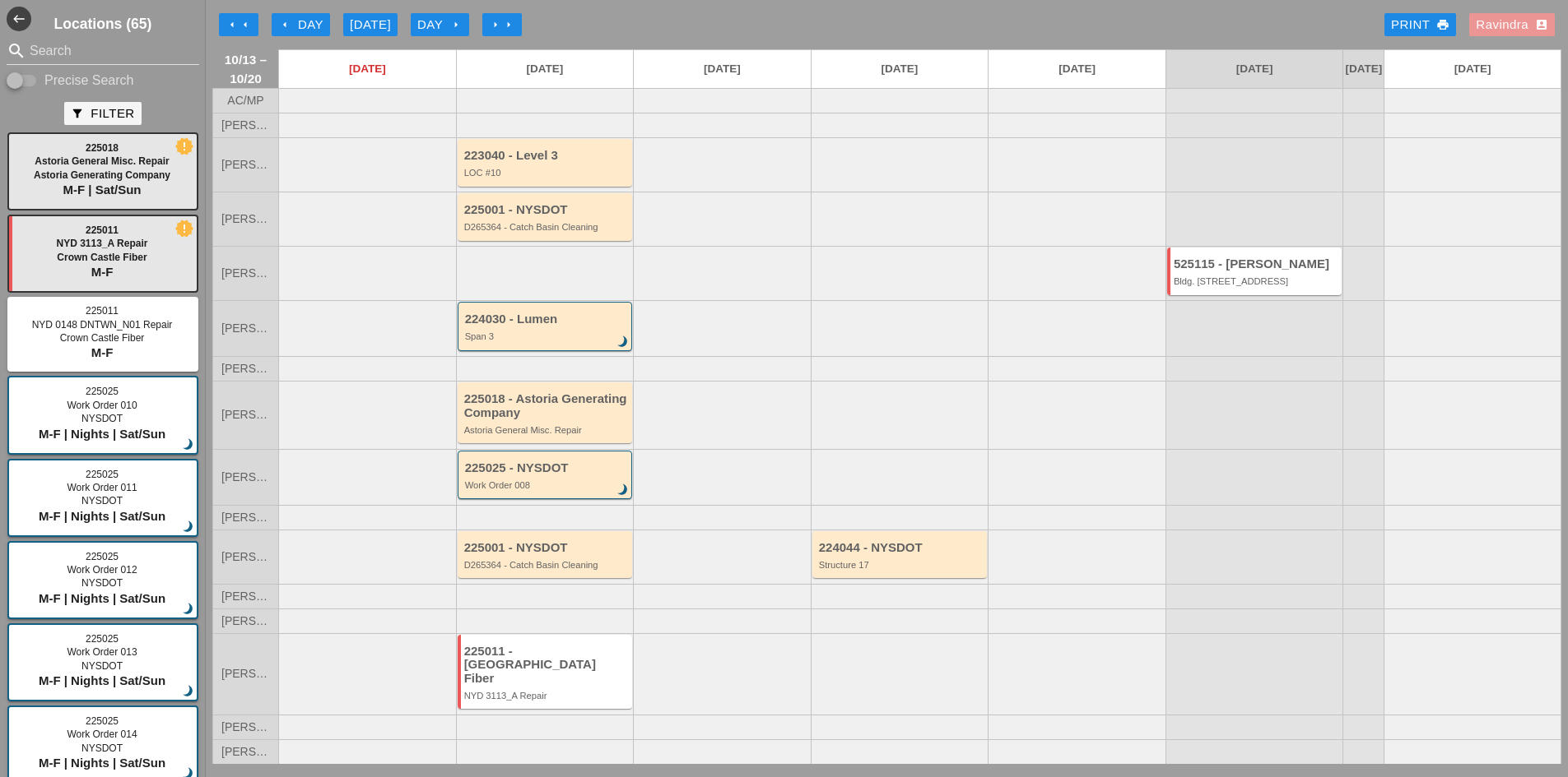
click at [1500, 21] on div "Ravindra account_box" at bounding box center [1511, 25] width 72 height 19
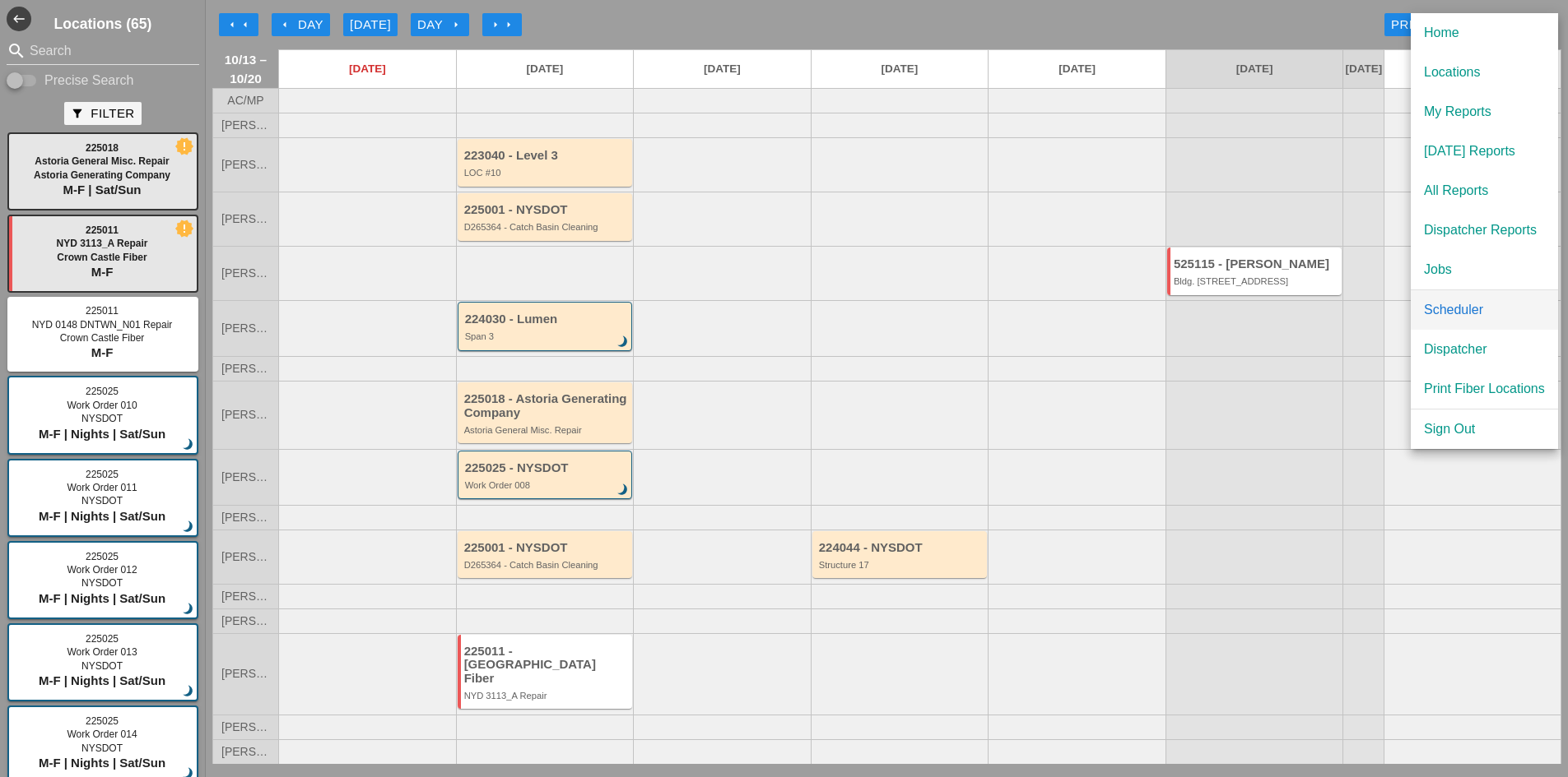
click at [1463, 320] on link "Scheduler" at bounding box center [1484, 310] width 147 height 39
